Goal: Task Accomplishment & Management: Use online tool/utility

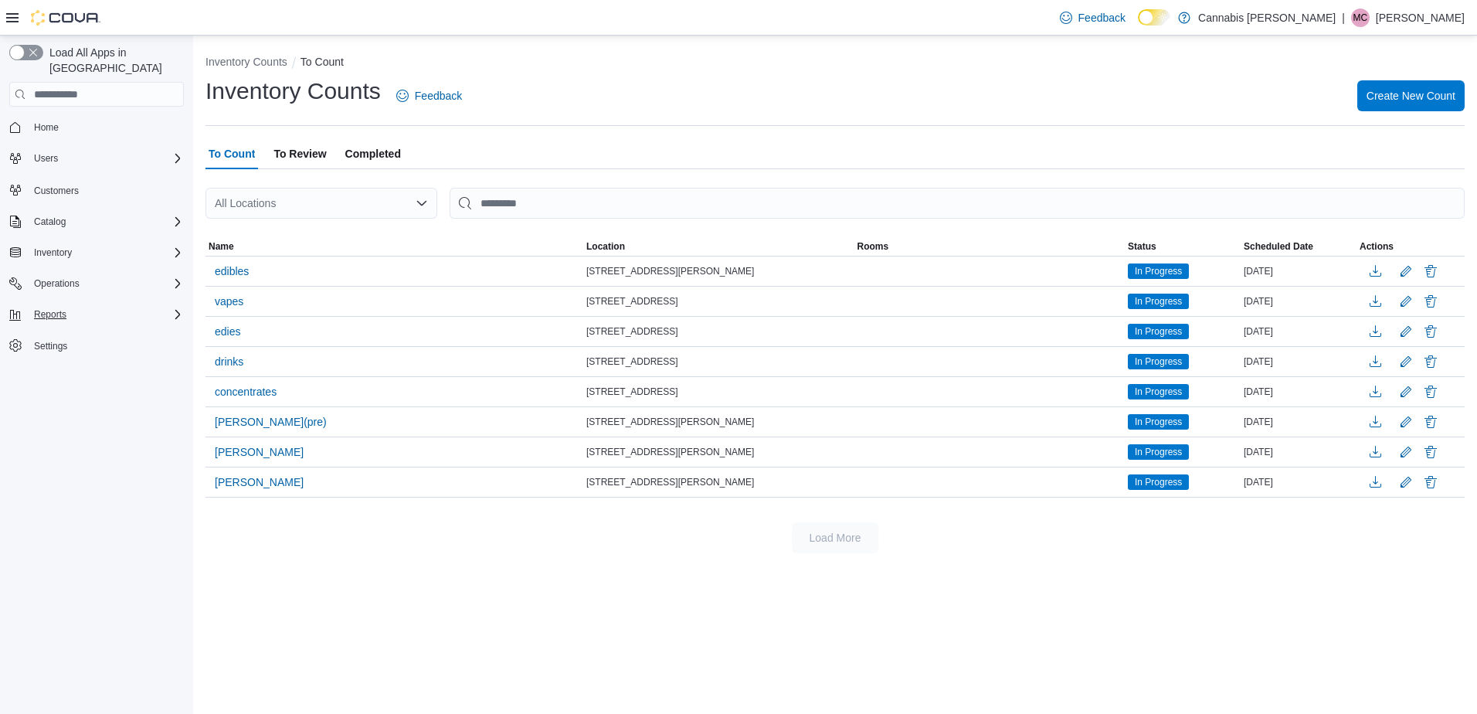
click at [73, 305] on div "Reports" at bounding box center [106, 314] width 156 height 19
click at [58, 373] on span "Reports" at bounding box center [44, 379] width 32 height 12
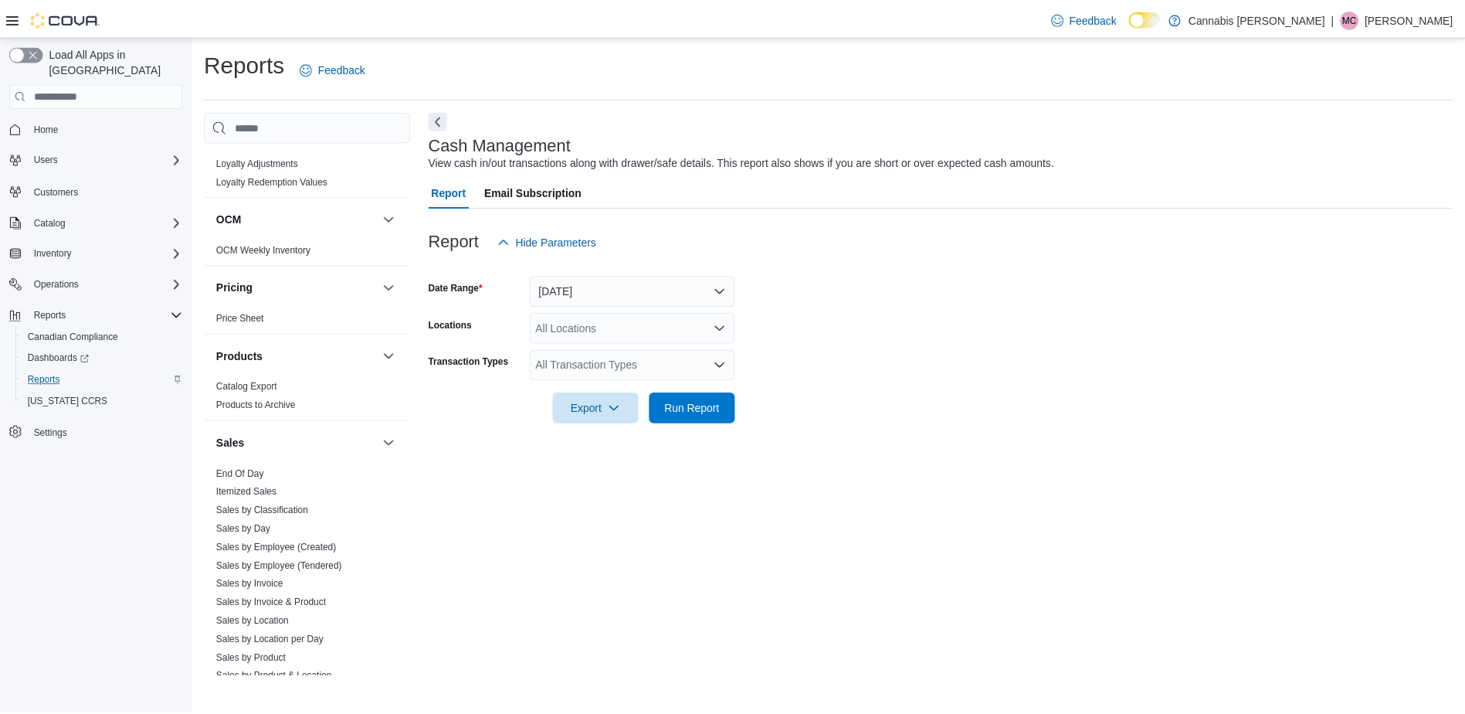
scroll to position [1004, 0]
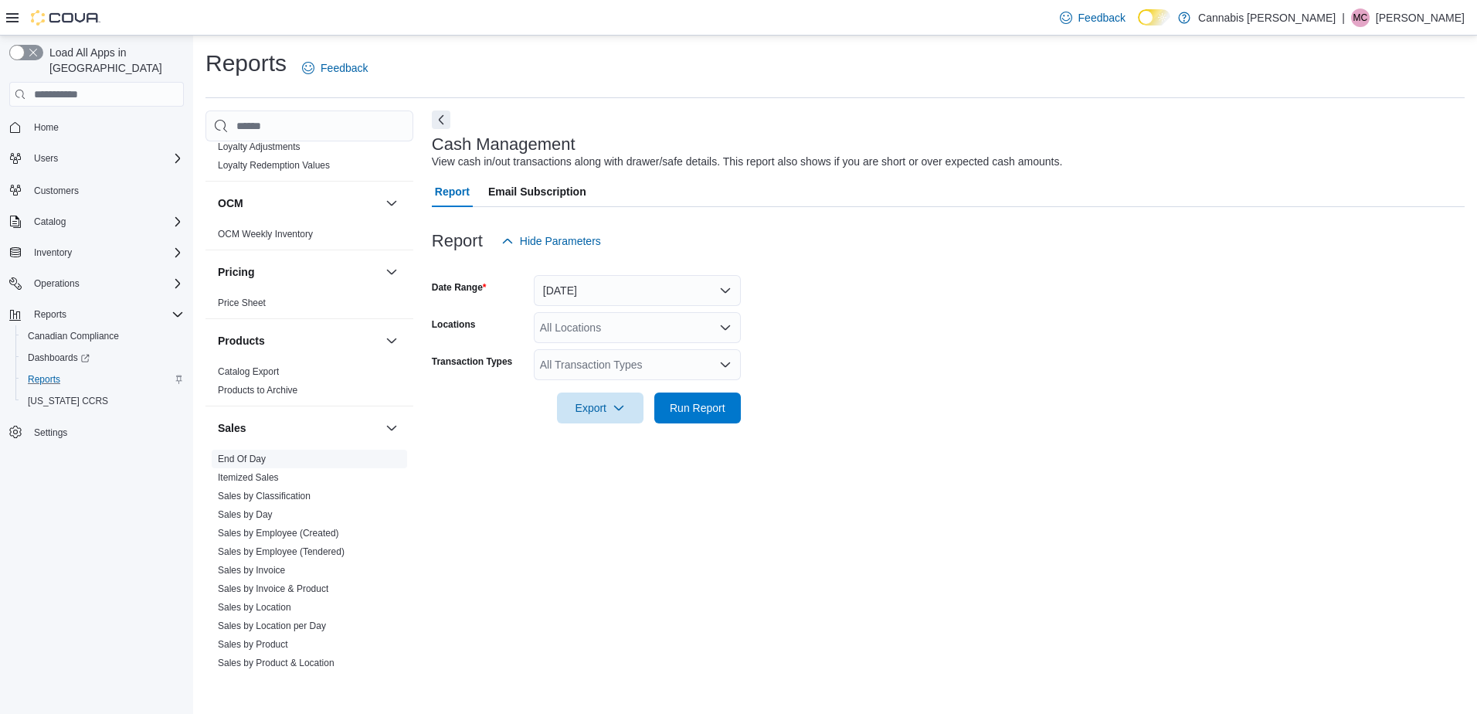
click at [256, 453] on link "End Of Day" at bounding box center [242, 458] width 48 height 11
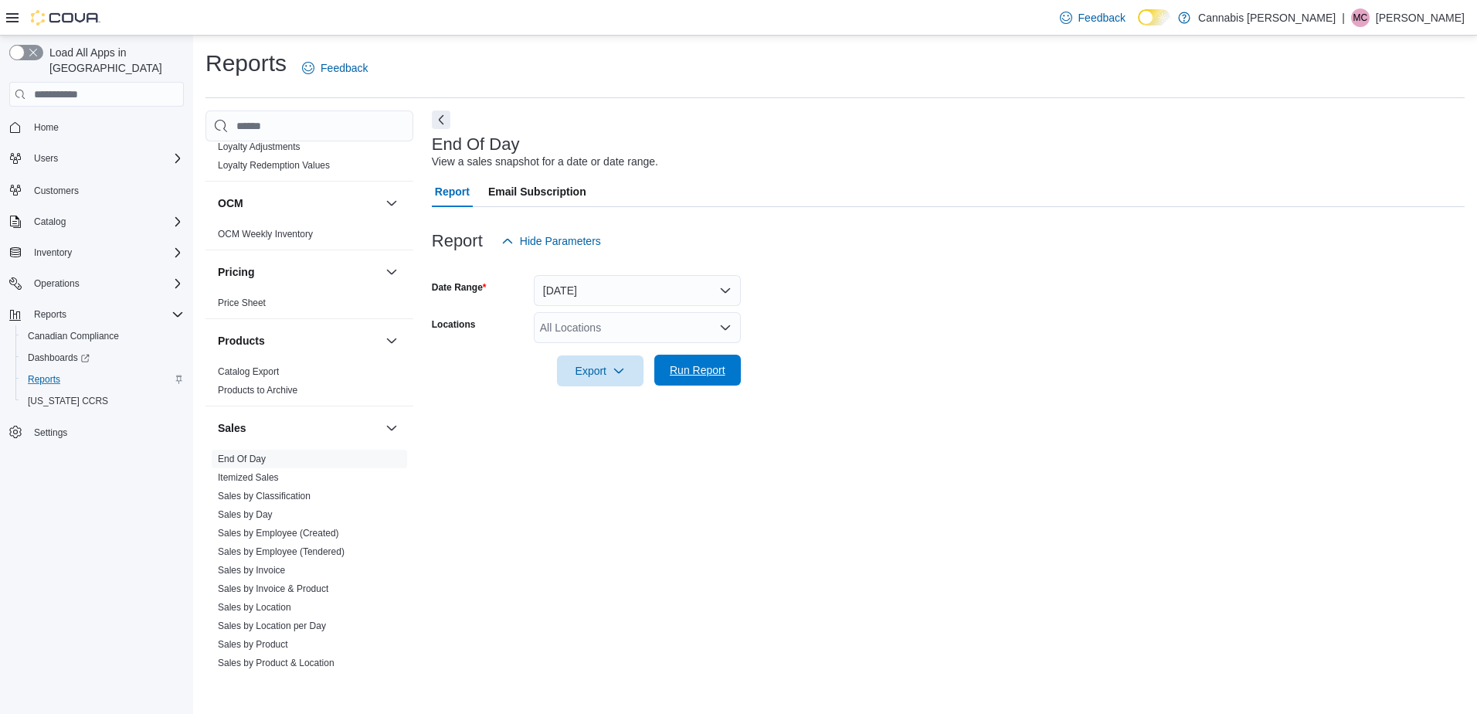
click at [710, 375] on span "Run Report" at bounding box center [698, 369] width 56 height 15
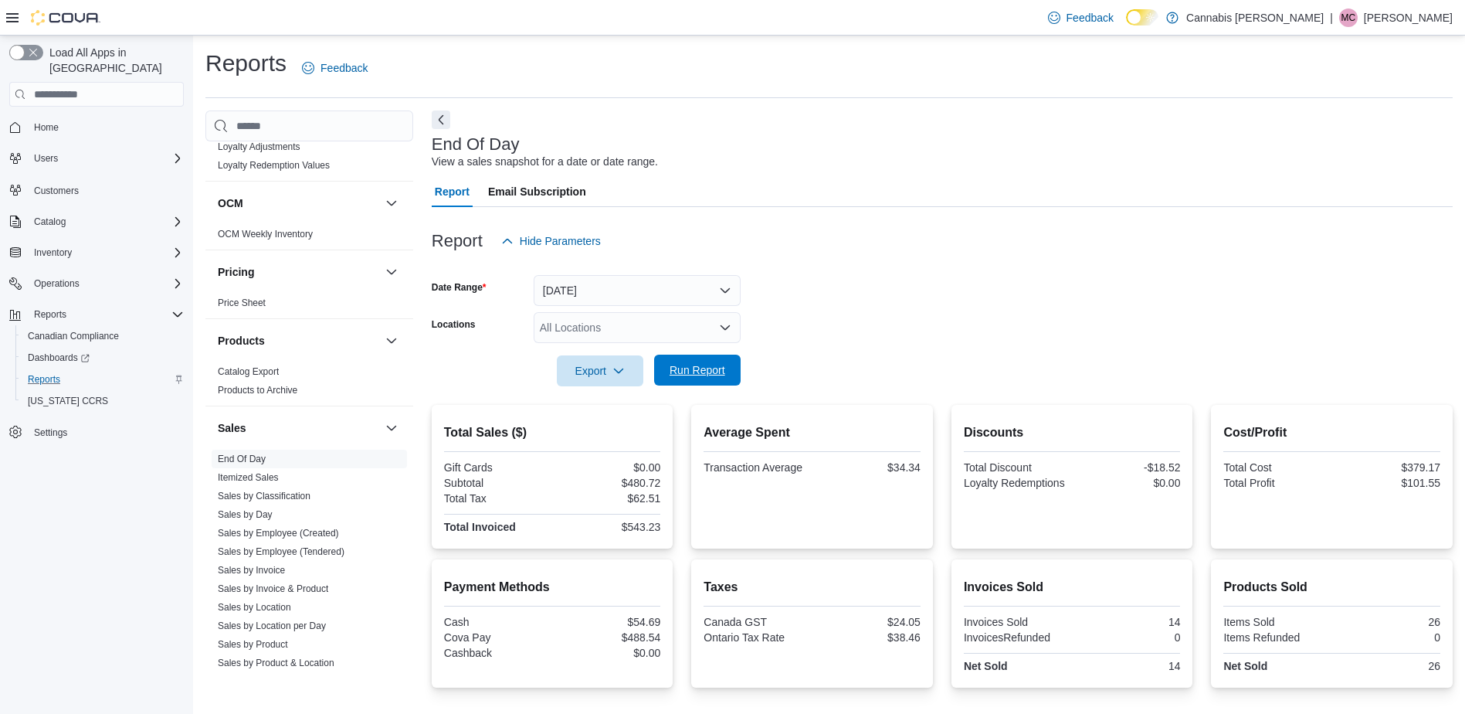
click at [684, 373] on span "Run Report" at bounding box center [698, 369] width 56 height 15
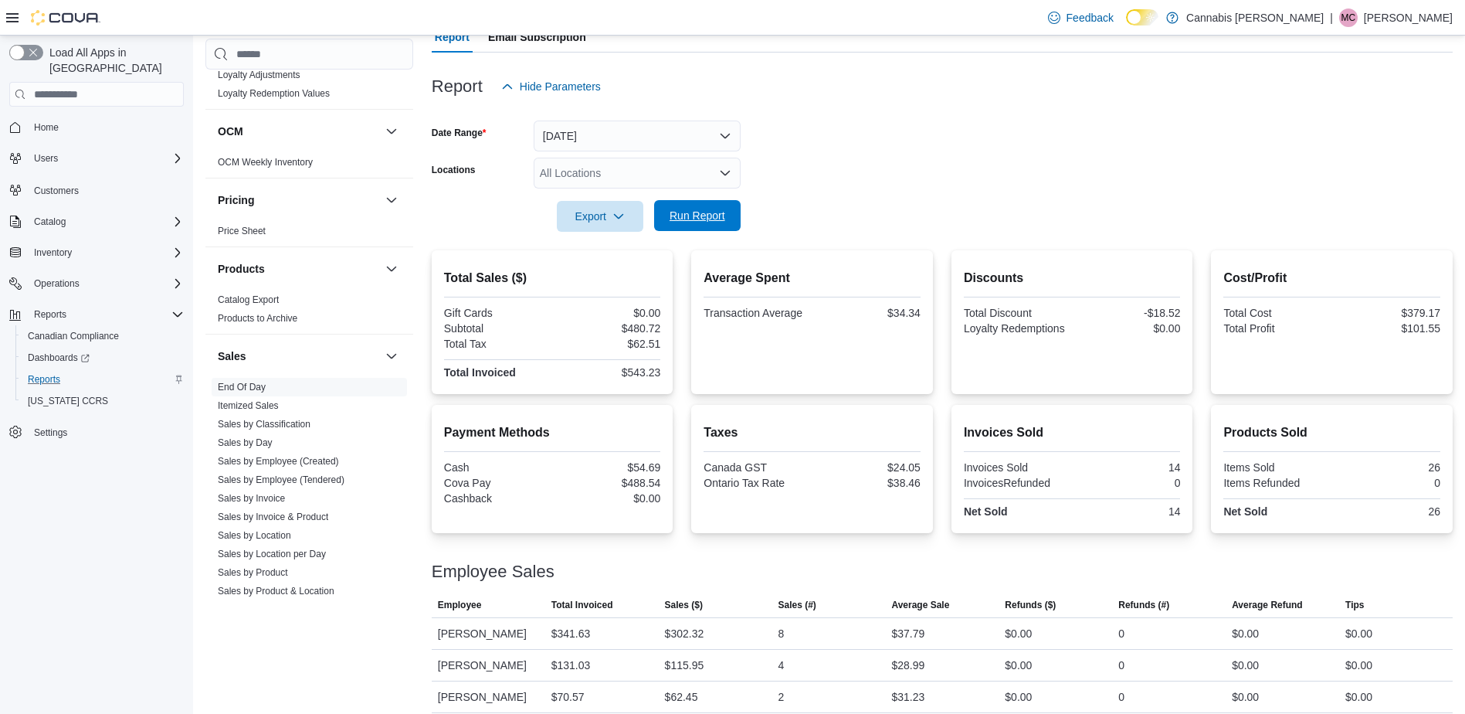
scroll to position [166, 0]
